Goal: Transaction & Acquisition: Book appointment/travel/reservation

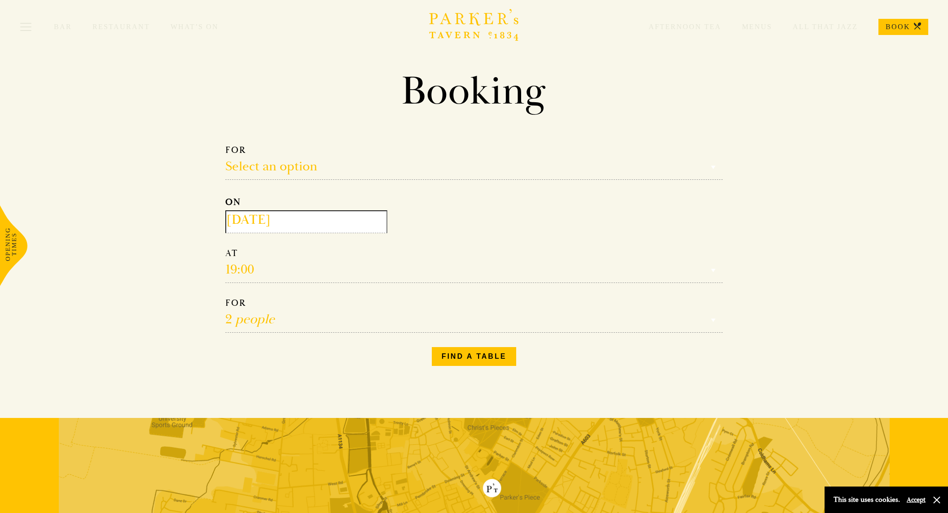
click at [300, 227] on input "[DATE]" at bounding box center [306, 221] width 162 height 23
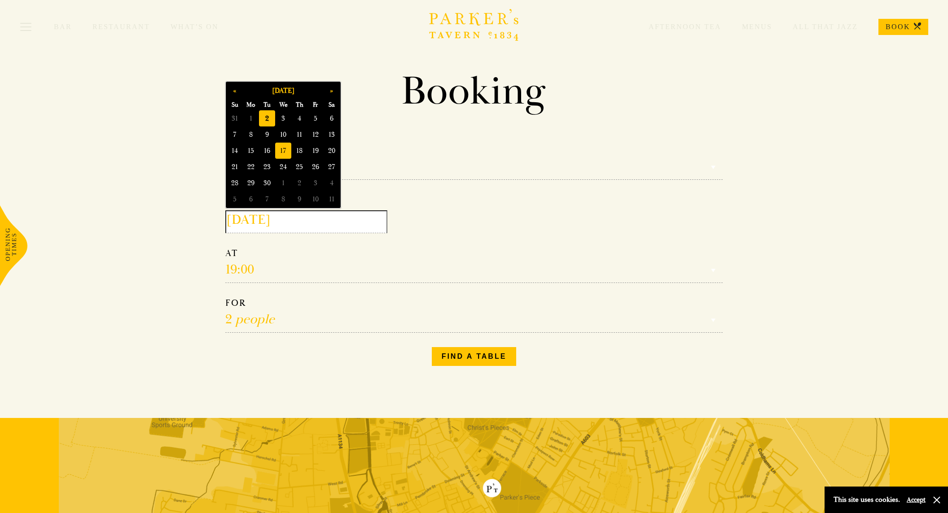
click at [284, 149] on span "17" at bounding box center [283, 151] width 16 height 16
type input "[DATE]"
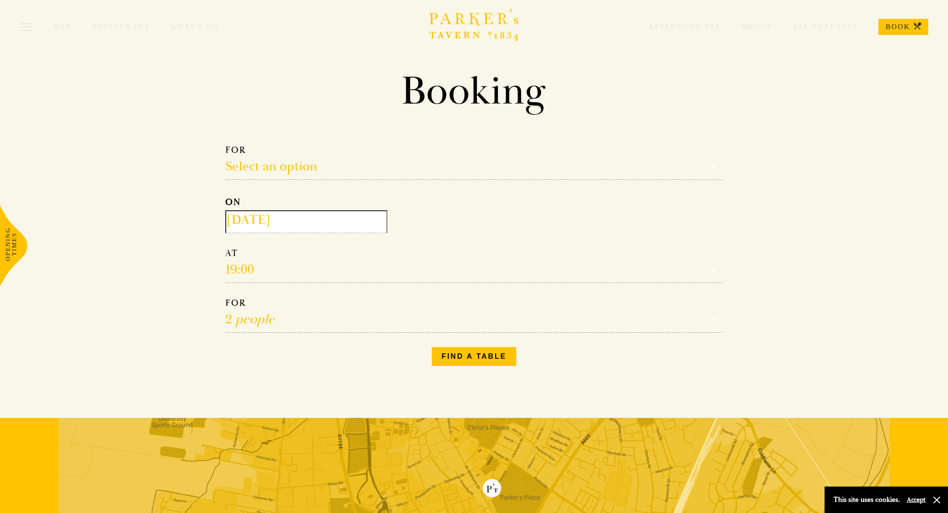
click at [273, 270] on select "Reservation time" at bounding box center [473, 265] width 497 height 35
click at [242, 273] on select "Reservation time" at bounding box center [473, 265] width 497 height 35
click at [278, 169] on select "Select an option Lunch Dinner Afternoon Tea" at bounding box center [473, 162] width 497 height 35
select select "161949"
click at [225, 145] on select "Select an option Lunch Dinner Afternoon Tea" at bounding box center [473, 162] width 497 height 35
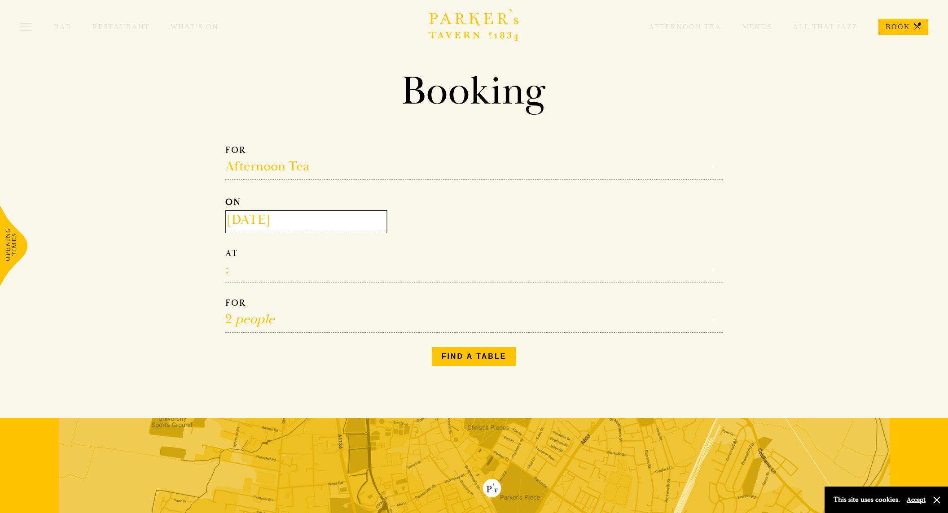
click at [281, 268] on select "12:30 13:00 13:30 14:00 14:30 15:00 15:30 16:00 16:30" at bounding box center [473, 265] width 497 height 35
